Goal: Book appointment/travel/reservation

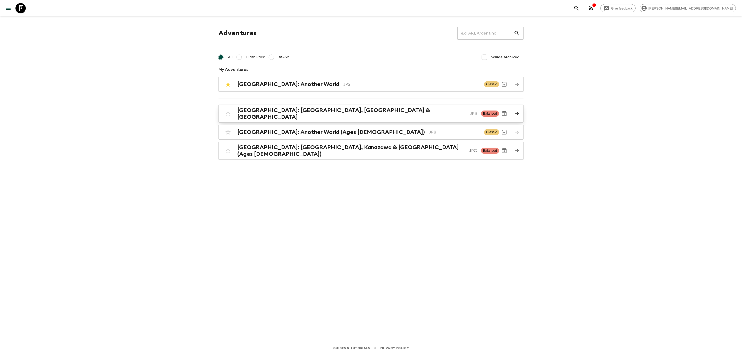
click at [233, 82] on div "[GEOGRAPHIC_DATA]: [GEOGRAPHIC_DATA], Kanazawa & [GEOGRAPHIC_DATA] JP3 Balanced" at bounding box center [361, 113] width 276 height 13
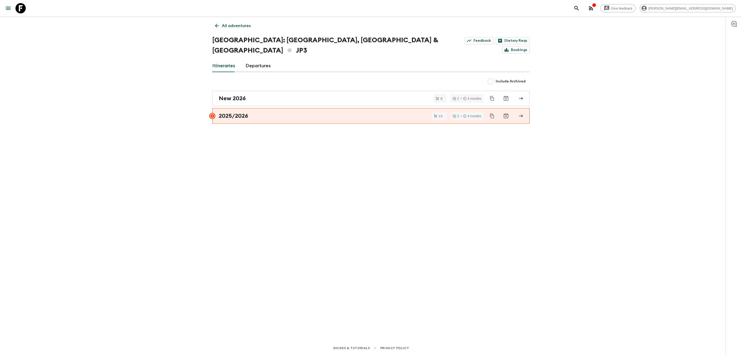
click at [233, 60] on link "Departures" at bounding box center [258, 66] width 25 height 12
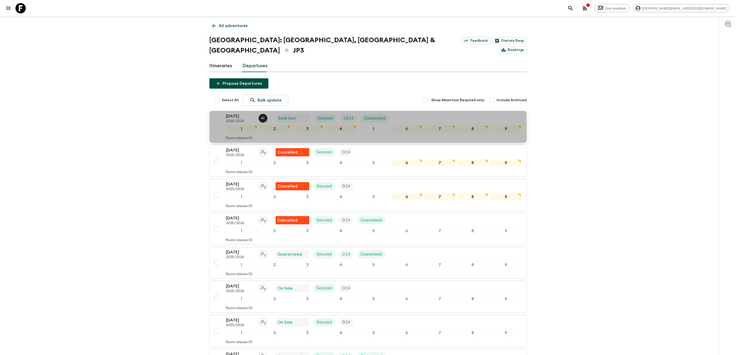
click at [233, 82] on p "2025/2026" at bounding box center [240, 121] width 28 height 4
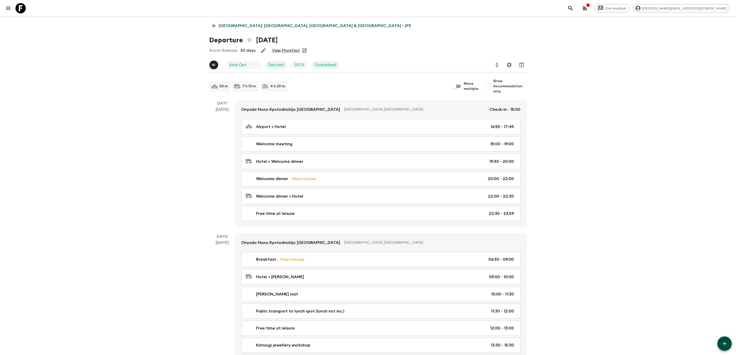
drag, startPoint x: 255, startPoint y: 37, endPoint x: 320, endPoint y: 39, distance: 65.2
click at [233, 39] on div "Departure [DATE]" at bounding box center [367, 40] width 317 height 10
copy h1 "[DATE]"
click at [214, 24] on icon at bounding box center [214, 26] width 4 height 4
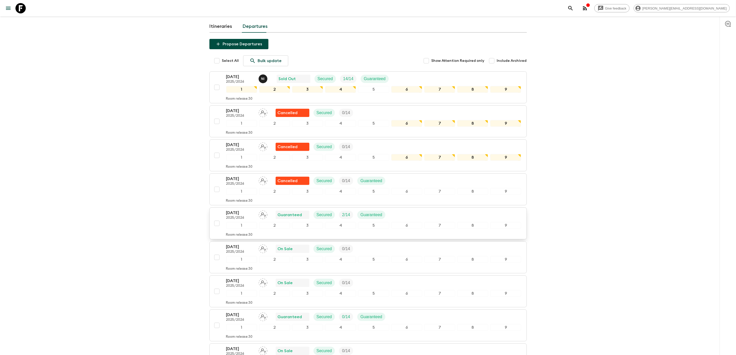
scroll to position [39, 0]
click at [233, 82] on p "[DATE]" at bounding box center [240, 214] width 28 height 6
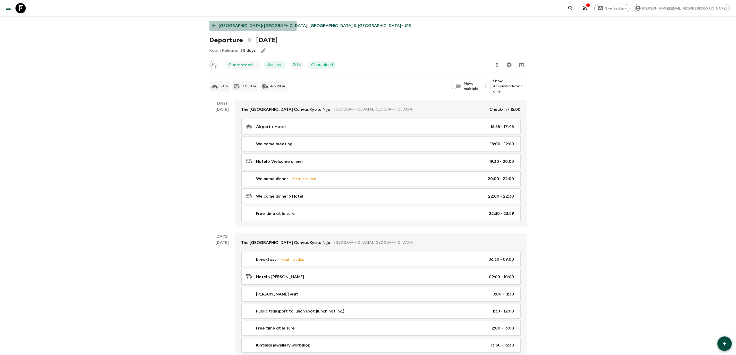
click at [215, 24] on icon at bounding box center [214, 26] width 6 height 6
